Goal: Communication & Community: Answer question/provide support

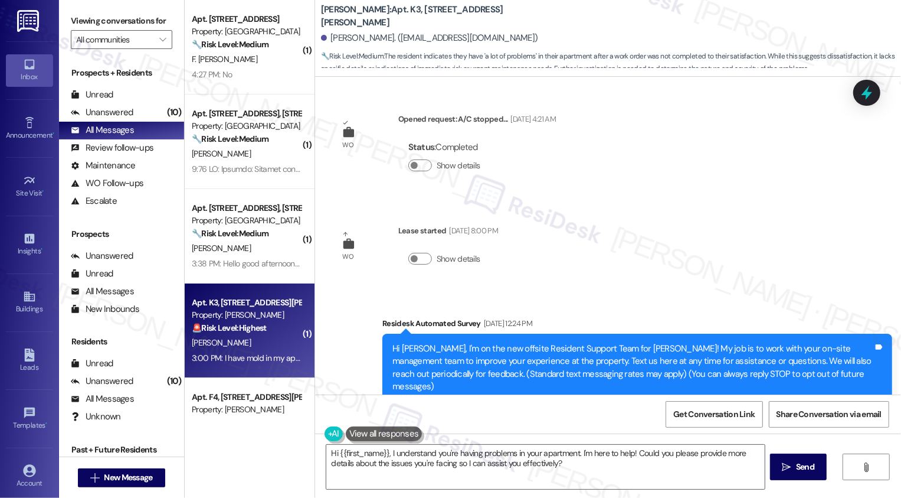
scroll to position [790, 0]
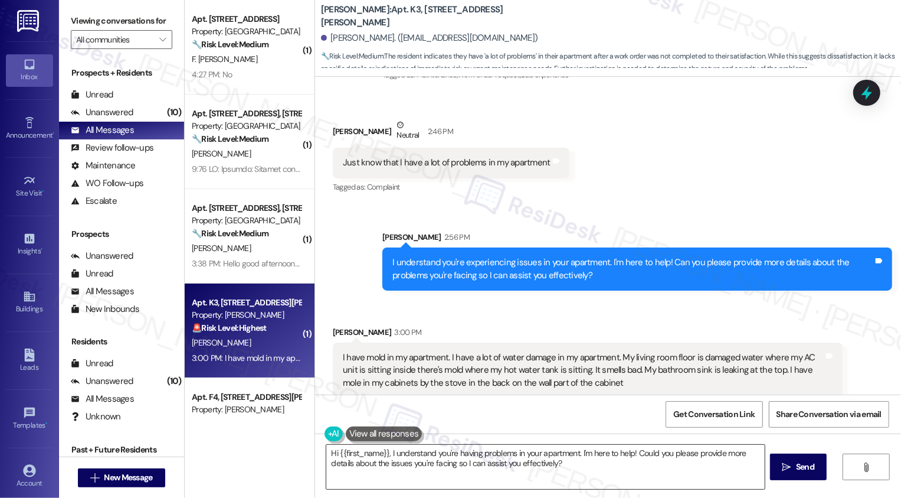
click at [487, 462] on textarea "Hi {{first_name}}, I understand you're having problems in your apartment. I'm h…" at bounding box center [545, 466] width 439 height 44
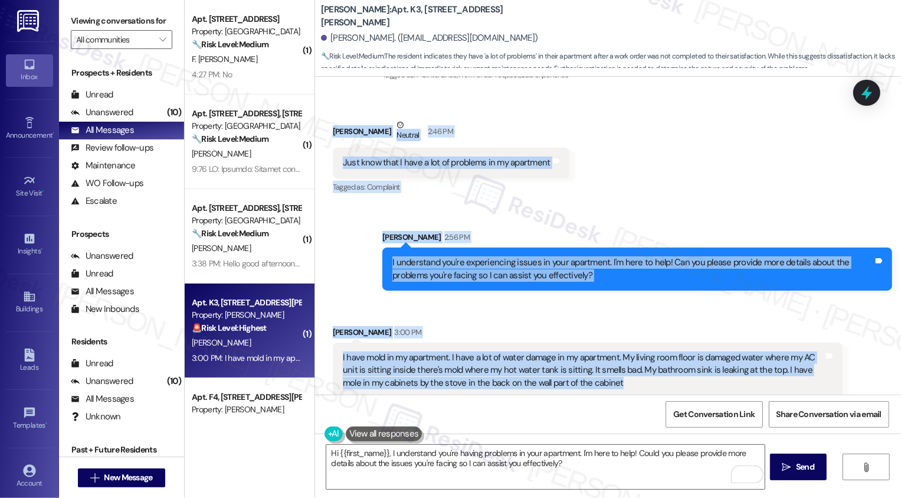
drag, startPoint x: 325, startPoint y: 115, endPoint x: 612, endPoint y: 371, distance: 384.6
click at [614, 373] on div "WO Opened request: A/C stopped... [DATE] 4:21 AM Status : Completed Show detail…" at bounding box center [608, 236] width 586 height 318
copy div "[PERSON_NAME] Neutral 2:46 PM Just know that I have a lot of problems in my apa…"
click at [367, 463] on textarea "Hi {{first_name}}, I understand you're having problems in your apartment. I'm h…" at bounding box center [545, 466] width 439 height 44
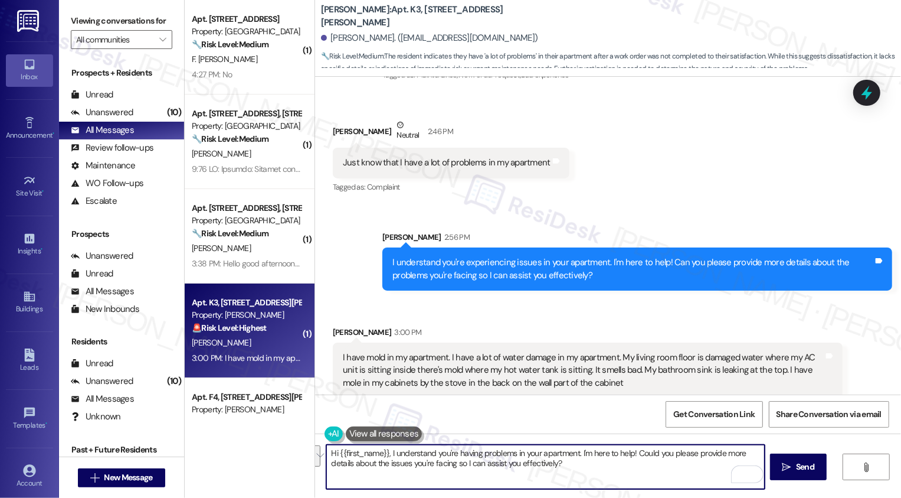
paste textarea "Pauline, thank you for sharing these details with me. I hear your concerns abou…"
drag, startPoint x: 363, startPoint y: 453, endPoint x: 287, endPoint y: 452, distance: 75.6
click at [287, 453] on div "( 1 ) Apt. 577-A, 59 Hurricane Shoals Rd NE Property: Bluestone Manor 🔧 Risk Le…" at bounding box center [543, 249] width 717 height 498
click at [565, 463] on textarea "Thank you for sharing these details with me. I hear your concerns about the wat…" at bounding box center [545, 466] width 439 height 44
click at [641, 466] on textarea "Thank you for sharing these details with me. I hear your concerns about the wat…" at bounding box center [545, 466] width 439 height 44
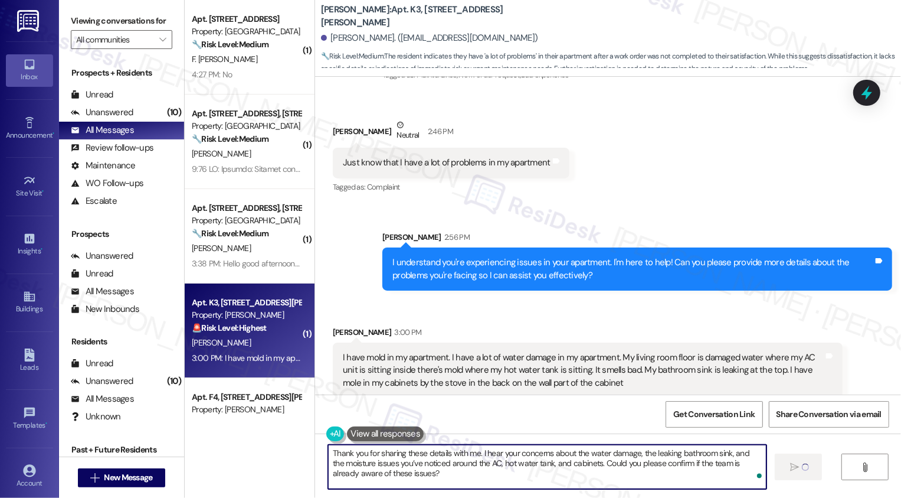
type textarea "Thank you for sharing these details with me. I hear your concerns about the wat…"
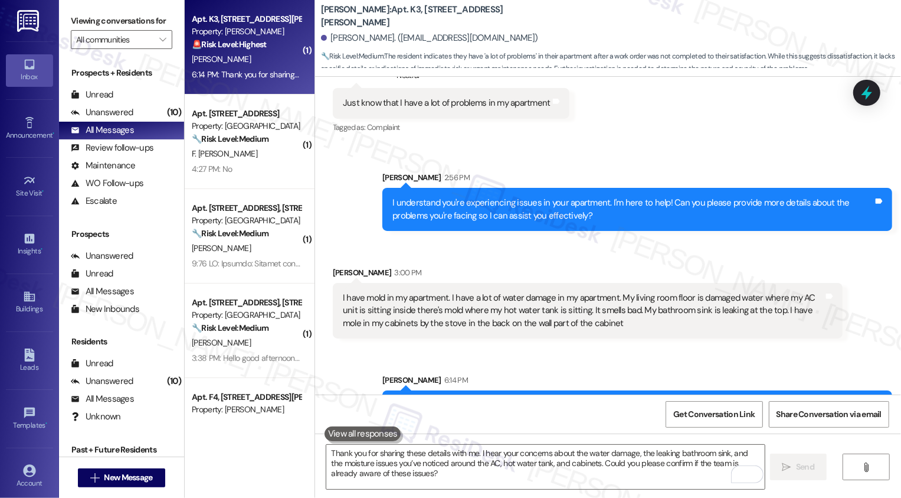
scroll to position [897, 0]
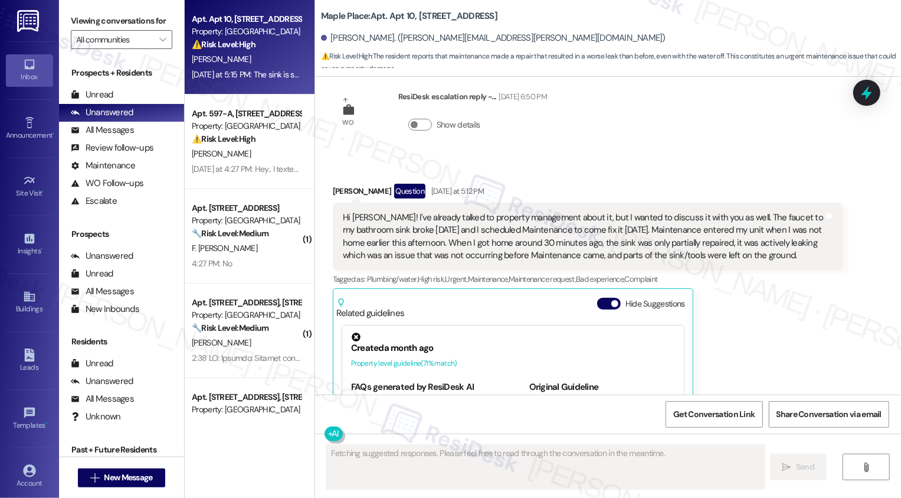
scroll to position [1036, 0]
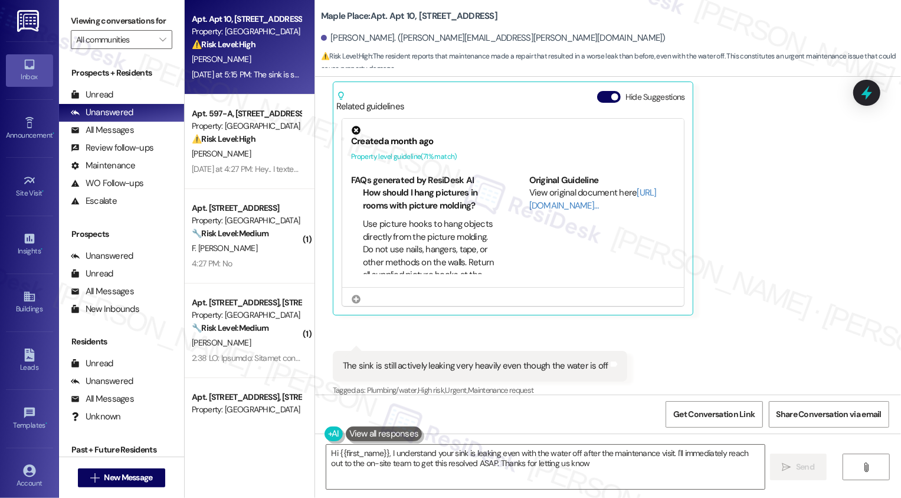
type textarea "Hi {{first_name}}, I understand your sink is leaking even with the water off af…"
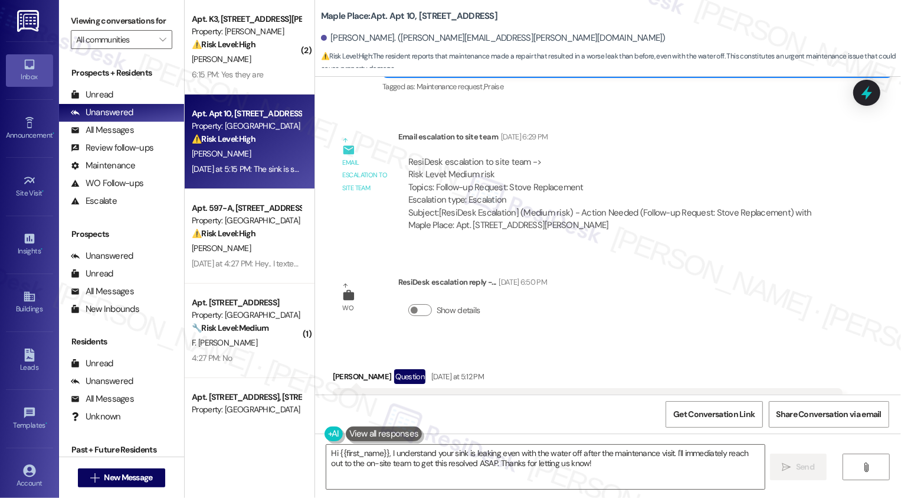
scroll to position [856, 0]
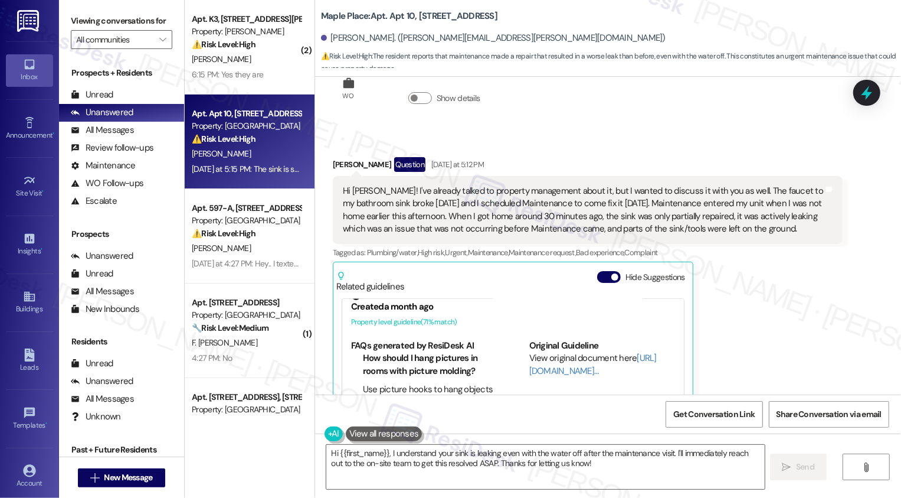
click at [333, 157] on div "[PERSON_NAME] Question [DATE] at 5:12 PM" at bounding box center [588, 166] width 510 height 19
click at [599, 271] on button "Hide Suggestions" at bounding box center [609, 277] width 24 height 12
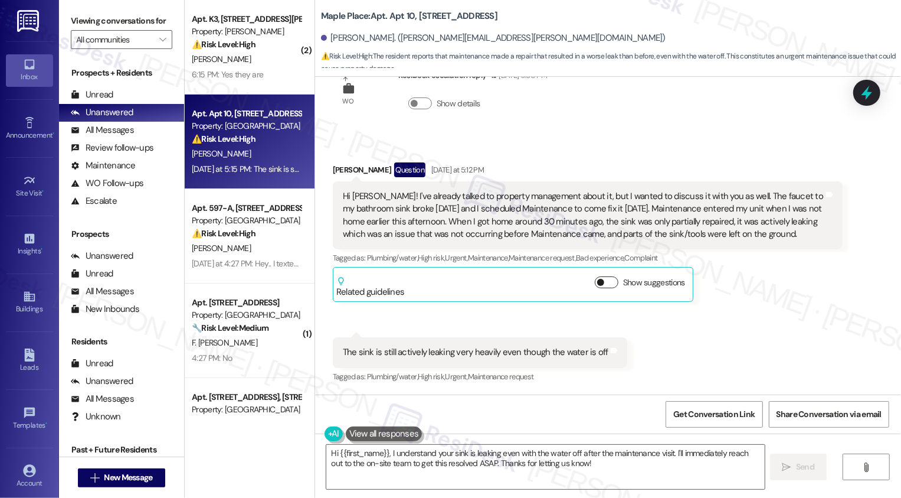
scroll to position [837, 0]
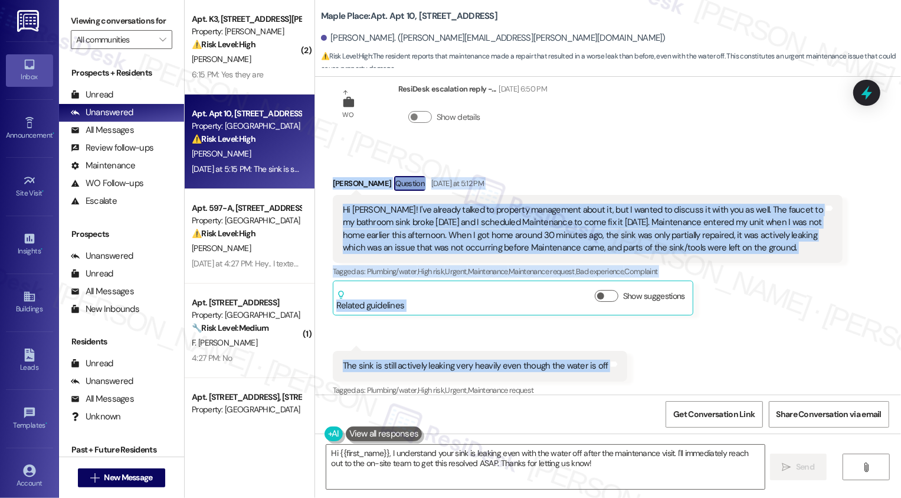
drag, startPoint x: 323, startPoint y: 170, endPoint x: 610, endPoint y: 337, distance: 331.9
click at [609, 344] on div "Received via SMS [PERSON_NAME] Question [DATE] at 5:12 PM Hi [PERSON_NAME]! I'v…" at bounding box center [608, 278] width 586 height 258
copy div "[PERSON_NAME] Question [DATE] at 5:12 PM Hi [PERSON_NAME]! I've already talked …"
click at [447, 467] on textarea "Hi {{first_name}}, I understand your sink is leaking even with the water off af…" at bounding box center [545, 466] width 439 height 44
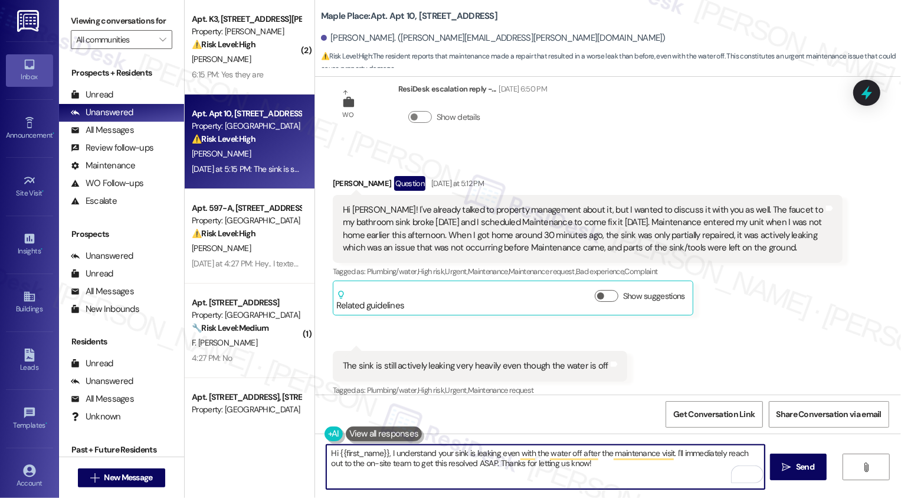
click at [374, 474] on textarea "Hi {{first_name}}, I understand your sink is leaking even with the water off af…" at bounding box center [545, 466] width 439 height 44
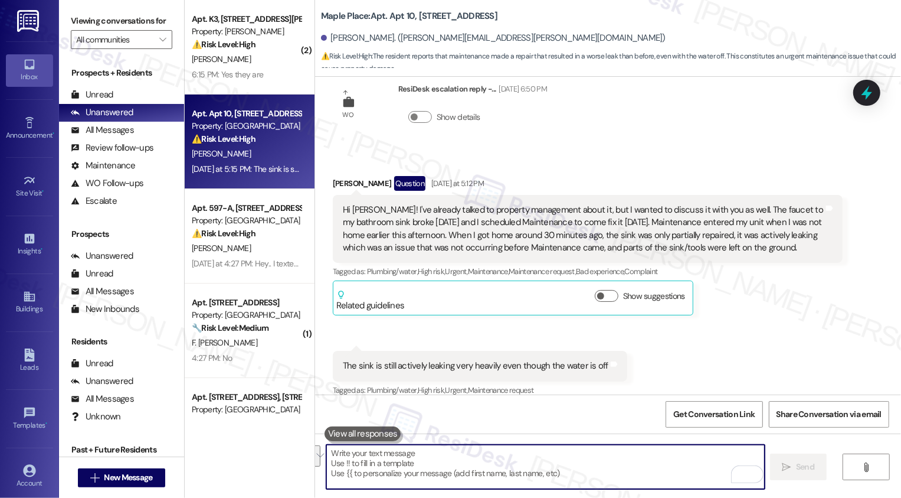
paste textarea "Hi [PERSON_NAME], thank you for sharing this with me. I can imagine how frustra…"
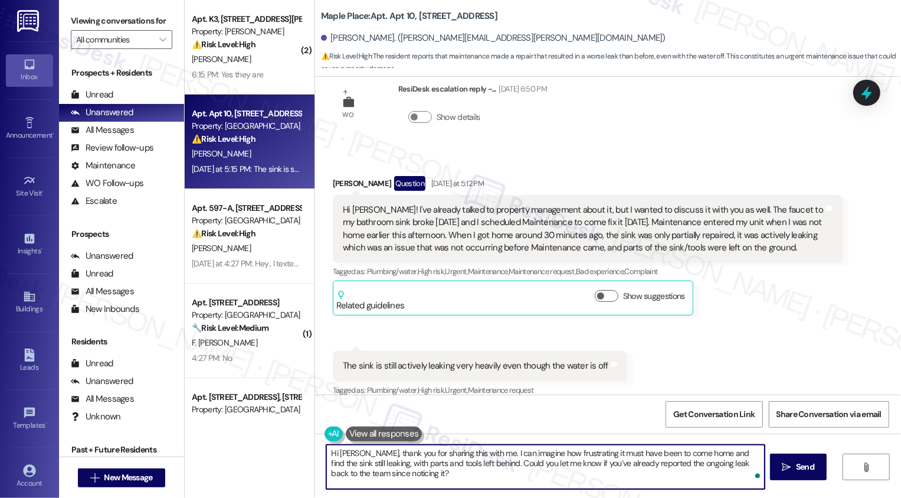
drag, startPoint x: 463, startPoint y: 462, endPoint x: 467, endPoint y: 470, distance: 9.0
click at [467, 470] on textarea "Hi [PERSON_NAME], thank you for sharing this with me. I can imagine how frustra…" at bounding box center [545, 466] width 439 height 44
click at [529, 463] on textarea "Hi [PERSON_NAME], thank you for sharing this with me. I can imagine how frustra…" at bounding box center [545, 466] width 439 height 44
click at [578, 466] on textarea "Hi [PERSON_NAME], thank you for sharing this with me. I can imagine how frustra…" at bounding box center [545, 466] width 439 height 44
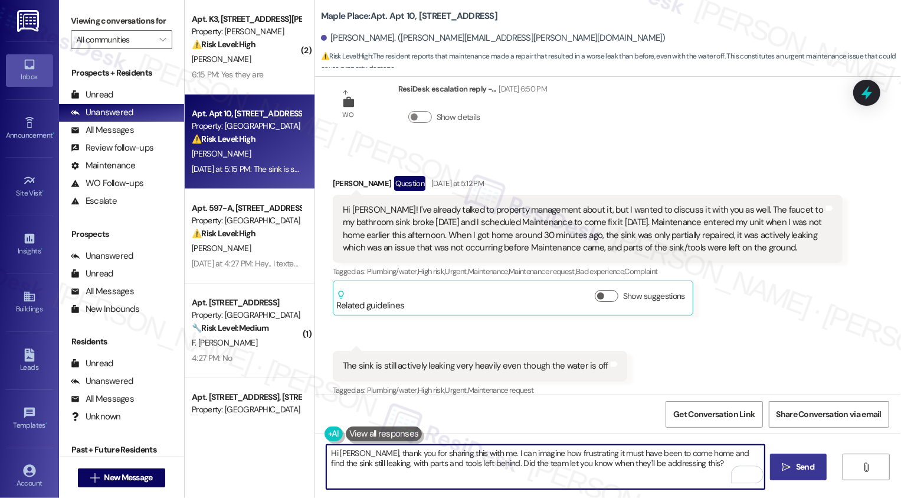
type textarea "Hi [PERSON_NAME], thank you for sharing this with me. I can imagine how frustra…"
click at [787, 471] on icon "" at bounding box center [787, 466] width 9 height 9
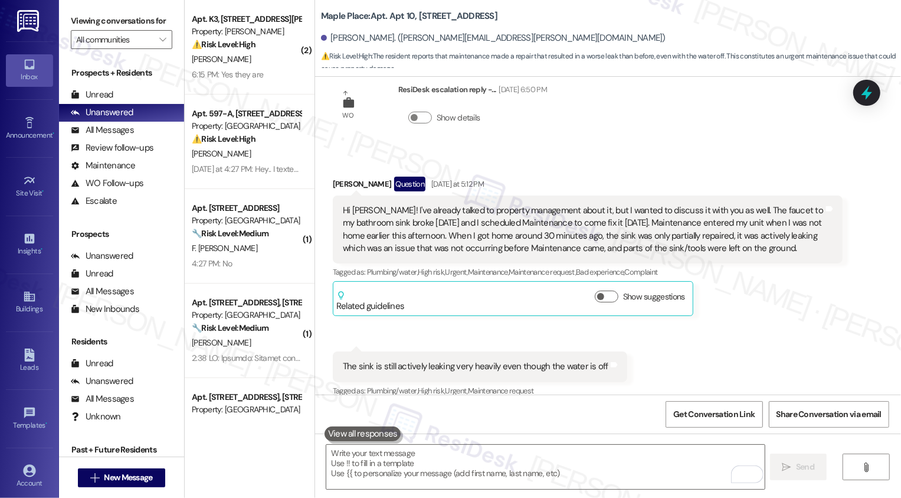
scroll to position [932, 0]
